Goal: Transaction & Acquisition: Purchase product/service

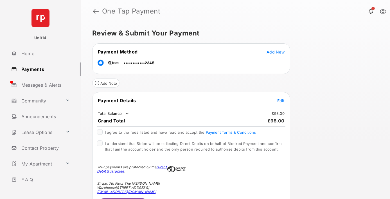
click at [281, 100] on span "Edit" at bounding box center [280, 100] width 7 height 5
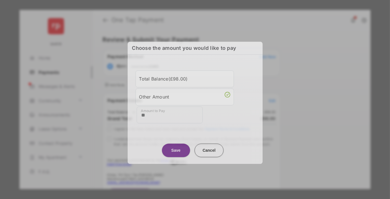
type input "**"
click at [176, 149] on button "Save" at bounding box center [176, 149] width 28 height 13
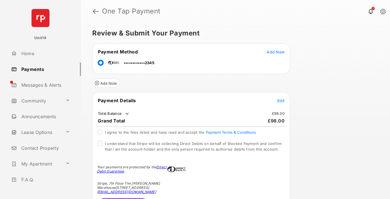
click at [281, 100] on span "Edit" at bounding box center [280, 100] width 7 height 5
